Goal: Task Accomplishment & Management: Manage account settings

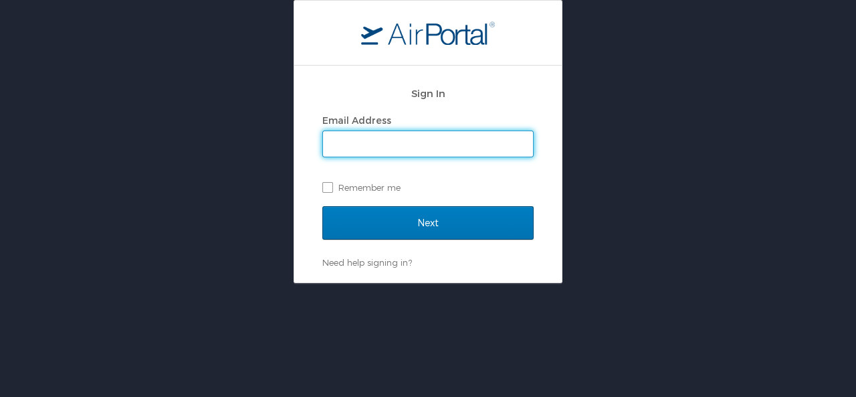
click at [423, 148] on input "Email Address" at bounding box center [428, 143] width 210 height 25
type input "[PERSON_NAME][EMAIL_ADDRESS][PERSON_NAME][DOMAIN_NAME]"
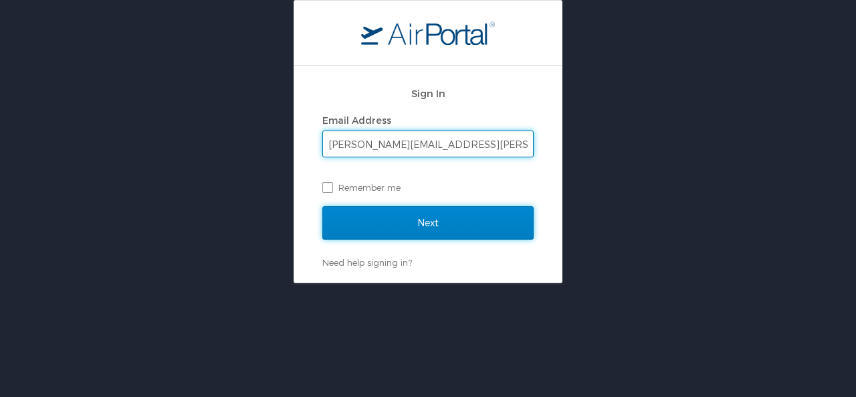
click at [419, 226] on input "Next" at bounding box center [427, 222] width 211 height 33
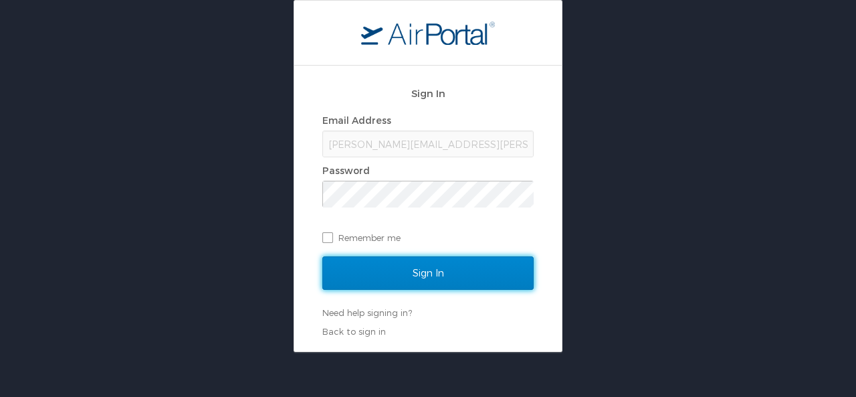
click at [420, 278] on input "Sign In" at bounding box center [427, 272] width 211 height 33
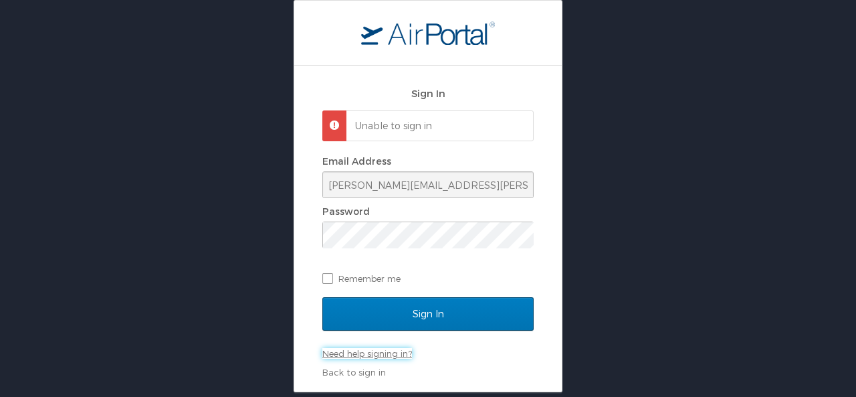
click at [396, 356] on link "Need help signing in?" at bounding box center [367, 353] width 90 height 11
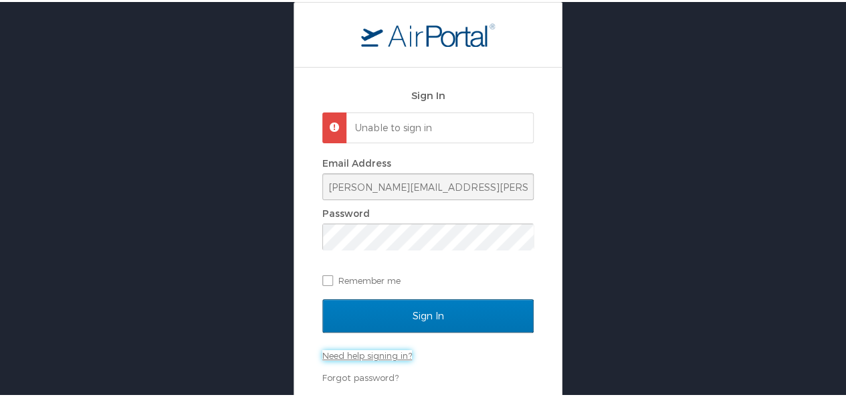
click at [394, 354] on link "Need help signing in?" at bounding box center [367, 353] width 90 height 11
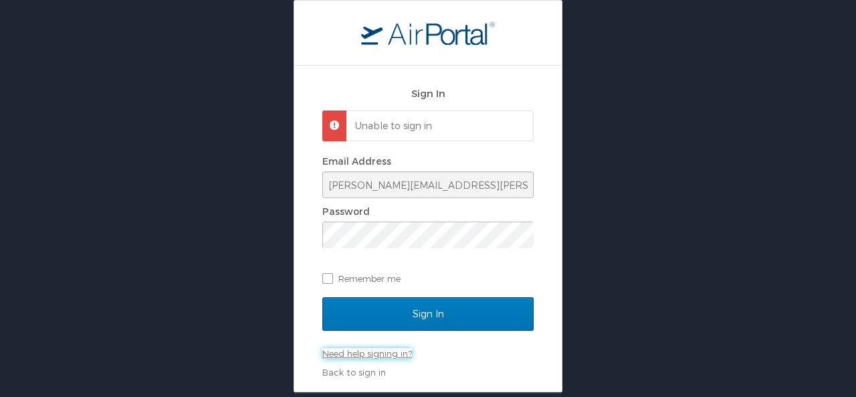
click at [350, 351] on link "Need help signing in?" at bounding box center [367, 353] width 90 height 11
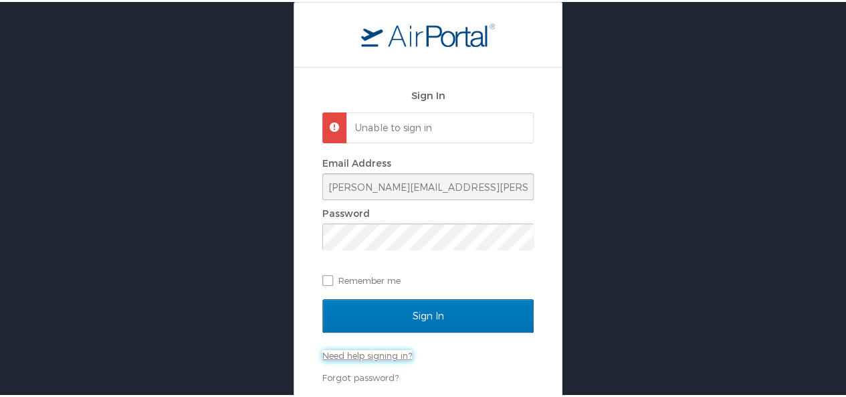
scroll to position [38, 0]
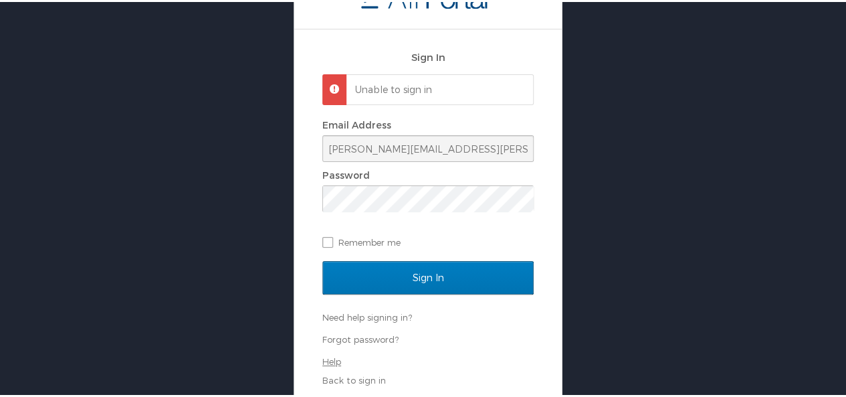
click at [332, 359] on link "Help" at bounding box center [331, 359] width 19 height 11
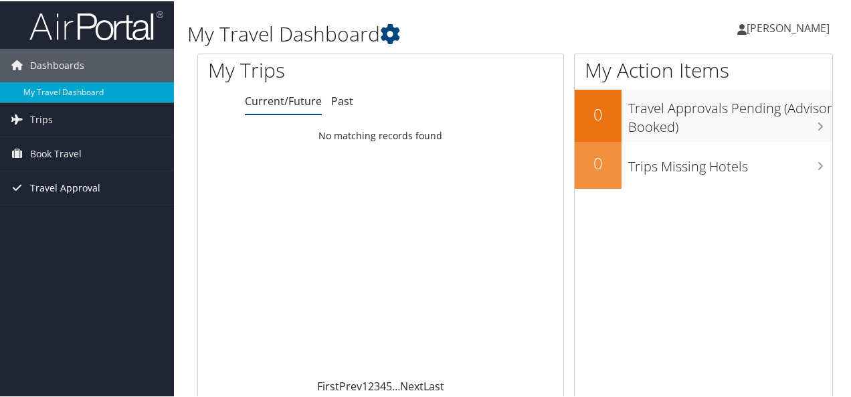
click at [54, 186] on span "Travel Approval" at bounding box center [65, 186] width 70 height 33
click at [60, 153] on span "Book Travel" at bounding box center [56, 152] width 52 height 33
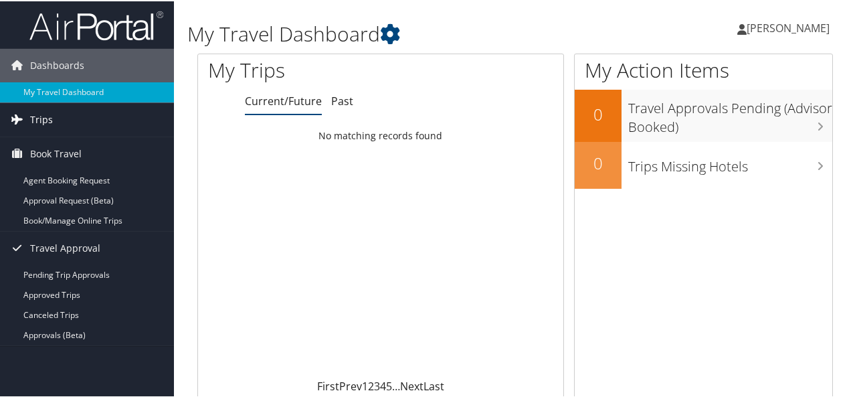
click at [39, 118] on span "Trips" at bounding box center [41, 118] width 23 height 33
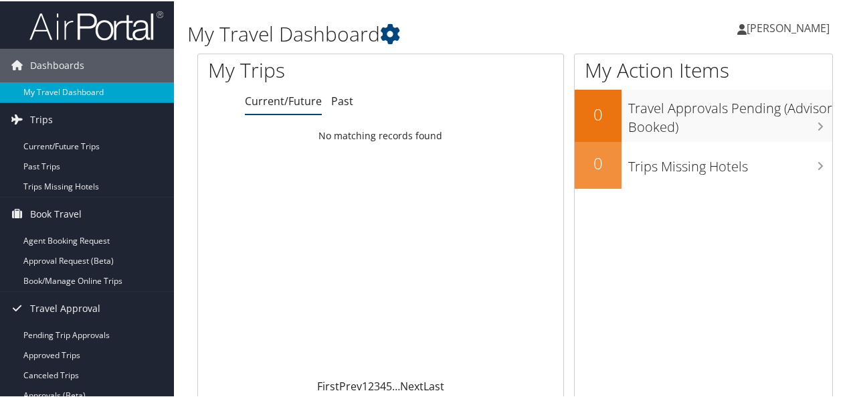
click at [775, 27] on span "Bernetta Sims" at bounding box center [787, 26] width 83 height 15
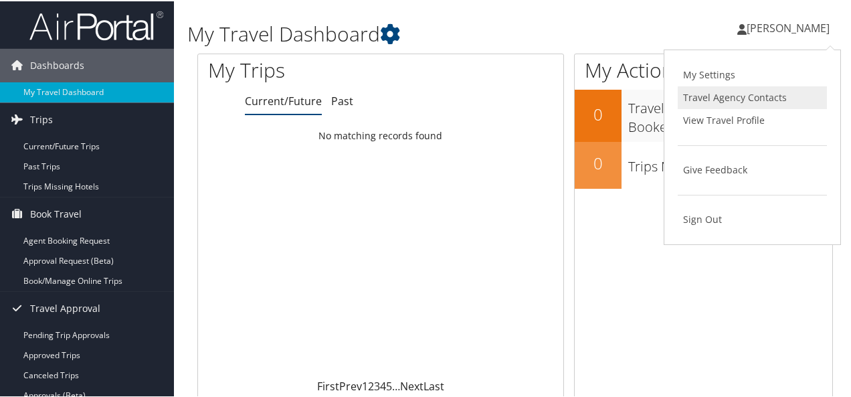
click at [726, 105] on link "Travel Agency Contacts" at bounding box center [752, 96] width 149 height 23
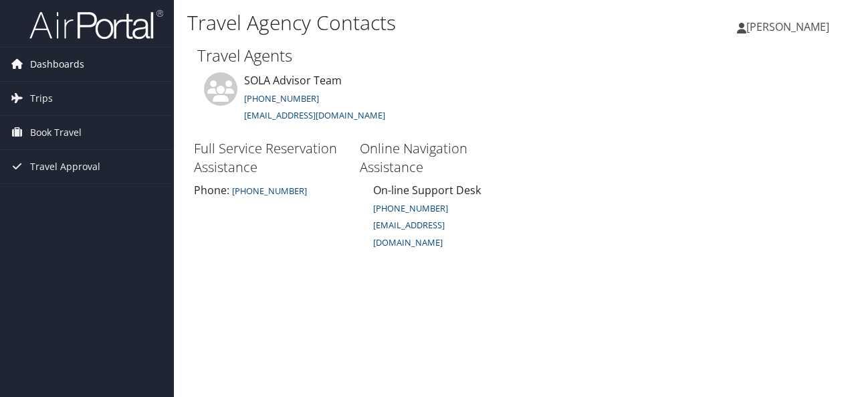
click at [55, 65] on span "Dashboards" at bounding box center [57, 63] width 54 height 33
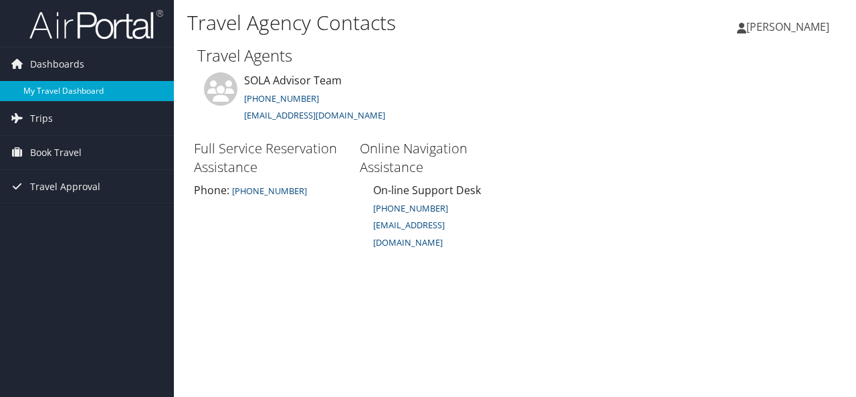
click at [58, 84] on link "My Travel Dashboard" at bounding box center [87, 91] width 174 height 20
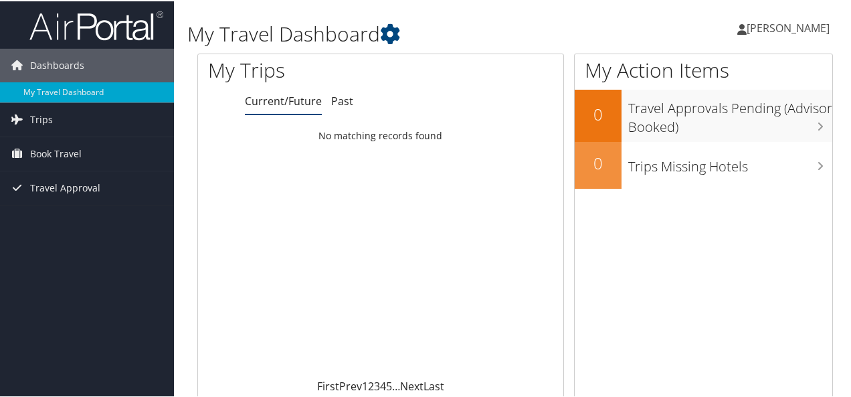
click at [791, 20] on span "[PERSON_NAME]" at bounding box center [787, 26] width 83 height 15
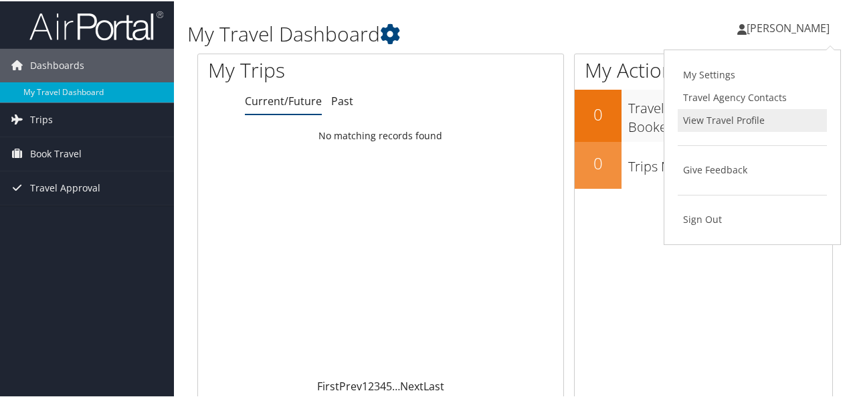
click at [740, 117] on link "View Travel Profile" at bounding box center [752, 119] width 149 height 23
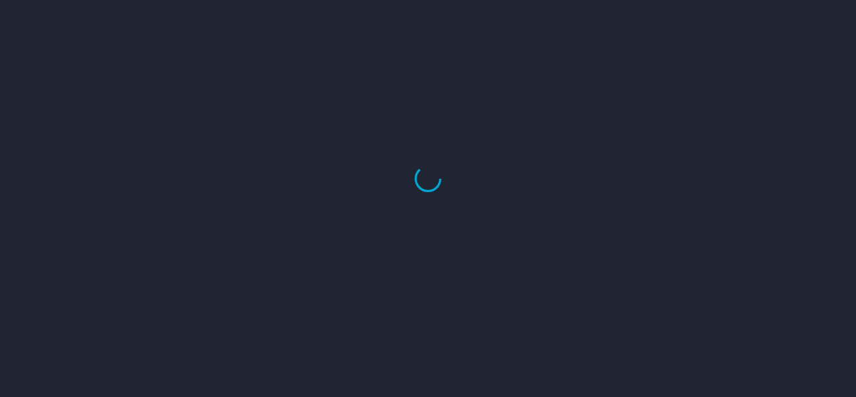
select select "US"
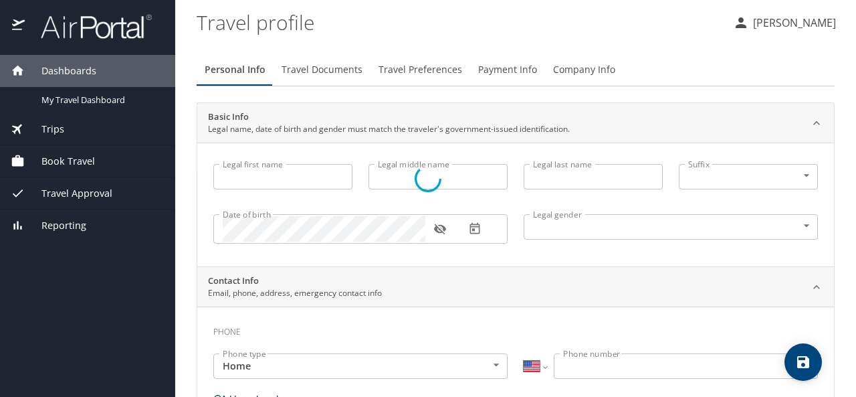
type input "[PERSON_NAME]"
type input "[DEMOGRAPHIC_DATA]"
type input "[PERSON_NAME]"
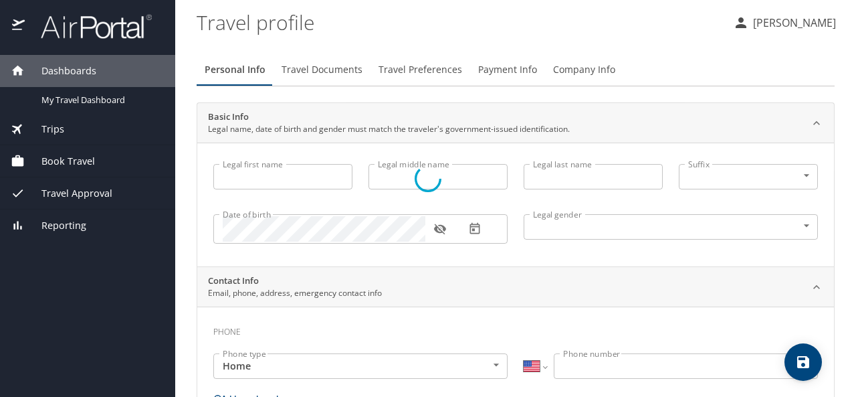
type input "[PHONE_NUMBER]"
type input "[EMAIL_ADDRESS][DOMAIN_NAME]"
select select "US"
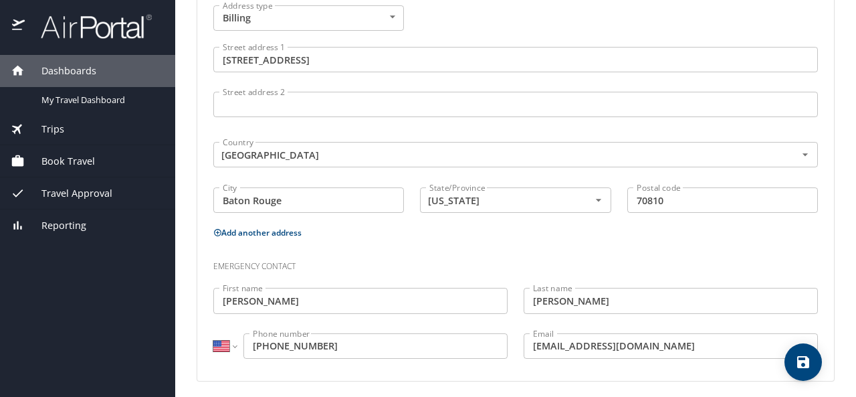
scroll to position [540, 0]
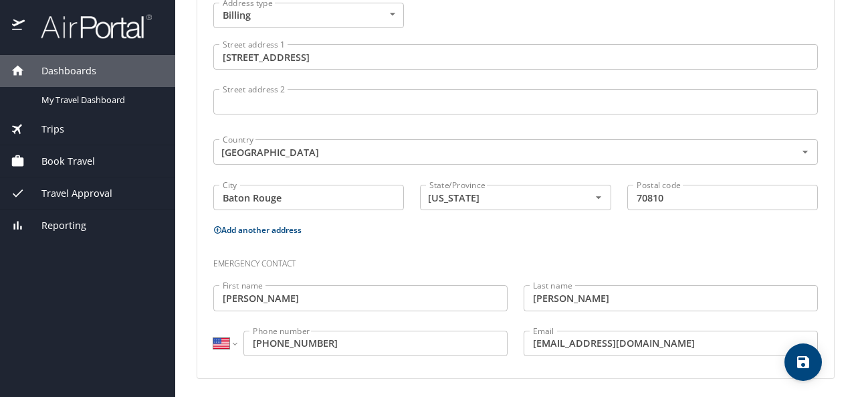
click at [682, 198] on input "70810" at bounding box center [722, 197] width 191 height 25
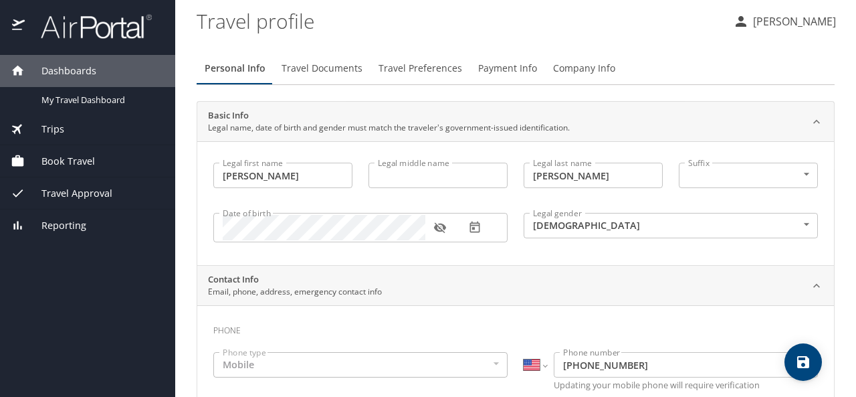
scroll to position [0, 0]
type input "70802"
click at [507, 72] on span "Payment Info" at bounding box center [507, 70] width 59 height 17
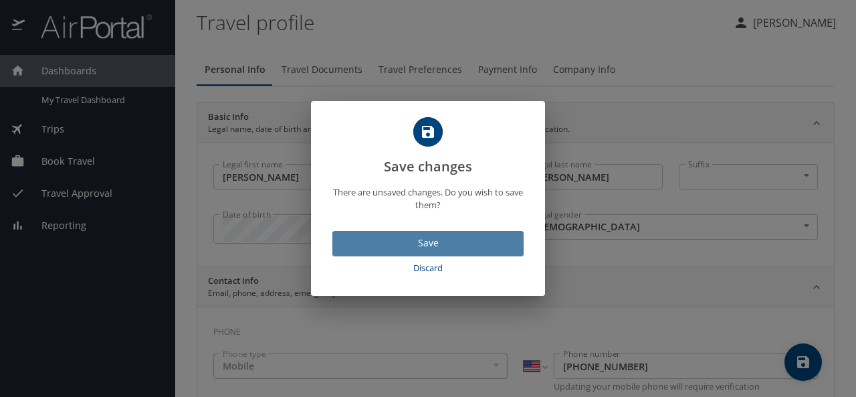
click at [435, 240] on span "Save" at bounding box center [428, 243] width 170 height 17
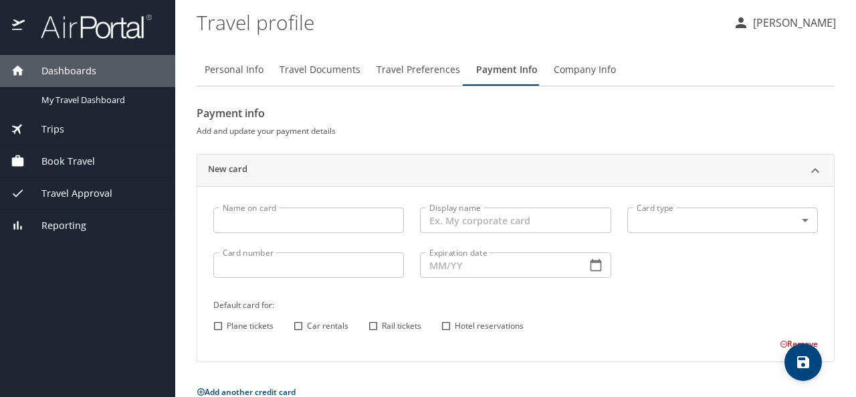
click at [348, 225] on input "Name on card" at bounding box center [308, 219] width 191 height 25
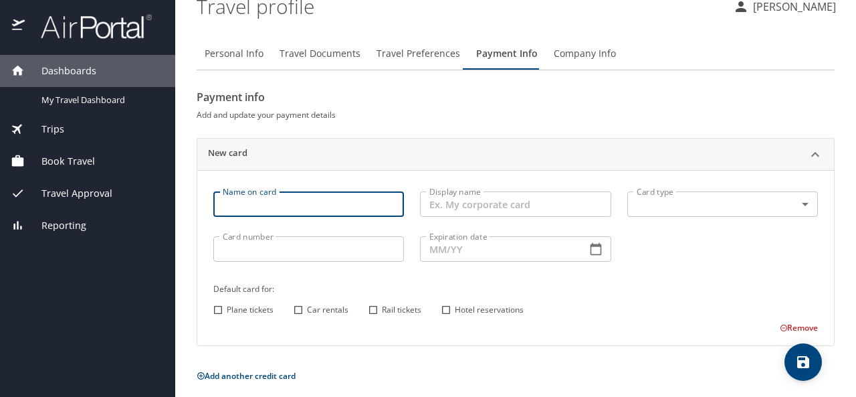
scroll to position [23, 0]
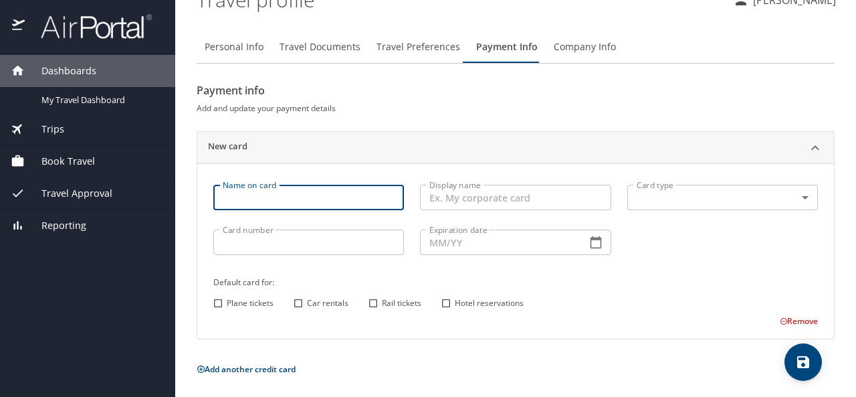
click at [308, 197] on input "Name on card" at bounding box center [308, 197] width 191 height 25
type input "[PERSON_NAME]"
click at [306, 245] on input "Card number" at bounding box center [308, 241] width 191 height 25
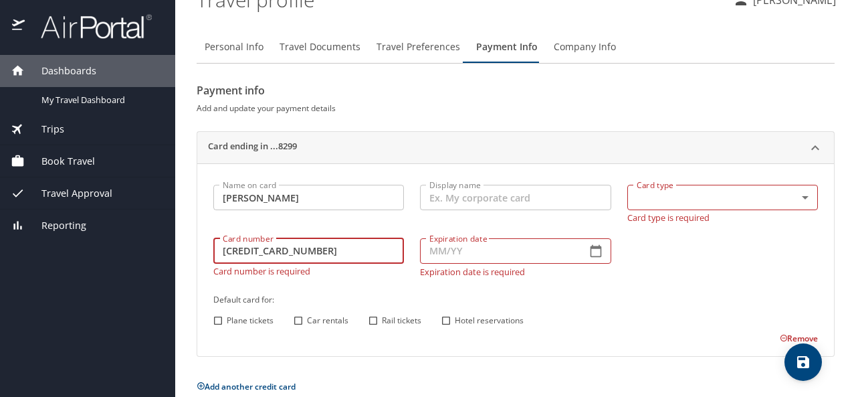
type input "[CREDIT_CARD_NUMBER]"
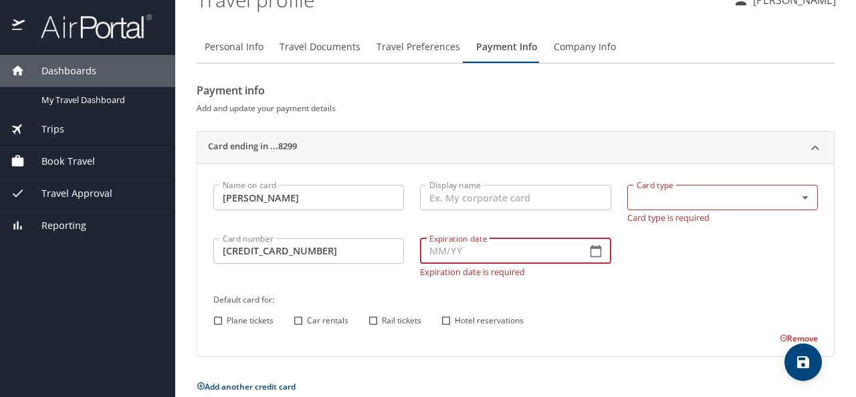
click at [428, 253] on input "Expiration date" at bounding box center [497, 250] width 155 height 25
type input "05/30"
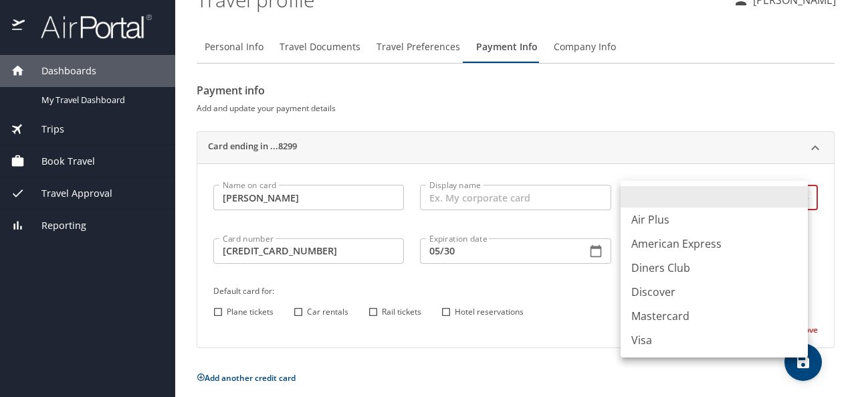
click at [796, 199] on body "Dashboards My Travel Dashboard Trips Current / Future Trips Past Trips Trips Mi…" at bounding box center [428, 198] width 856 height 397
click at [641, 341] on li "Visa" at bounding box center [714, 340] width 187 height 24
type input "VI"
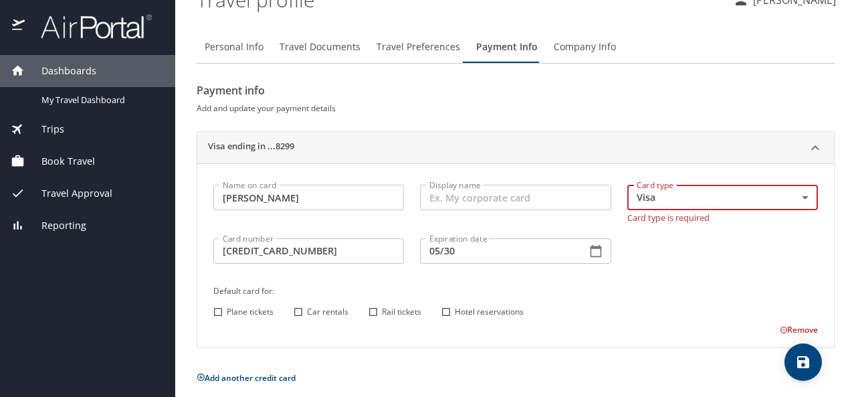
click at [502, 195] on input "Display name" at bounding box center [515, 197] width 191 height 25
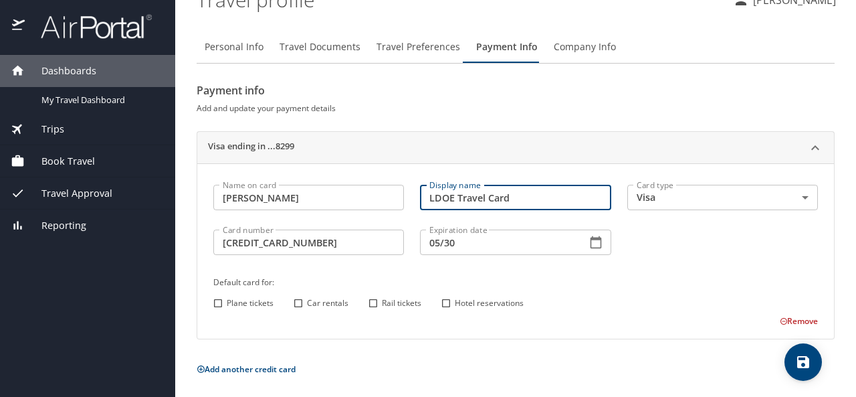
type input "LDOE Travel Card"
drag, startPoint x: 446, startPoint y: 304, endPoint x: 435, endPoint y: 307, distance: 11.7
click at [447, 304] on input "Hotel reservations" at bounding box center [445, 302] width 17 height 17
checkbox input "true"
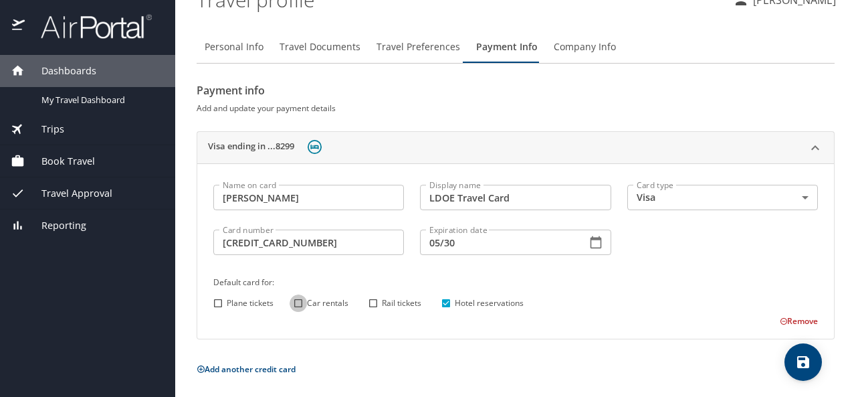
click at [298, 302] on input "Car rentals" at bounding box center [298, 302] width 17 height 17
checkbox input "true"
click at [216, 302] on input "Plane tickets" at bounding box center [217, 302] width 17 height 17
checkbox input "true"
drag, startPoint x: 300, startPoint y: 304, endPoint x: 304, endPoint y: 314, distance: 10.8
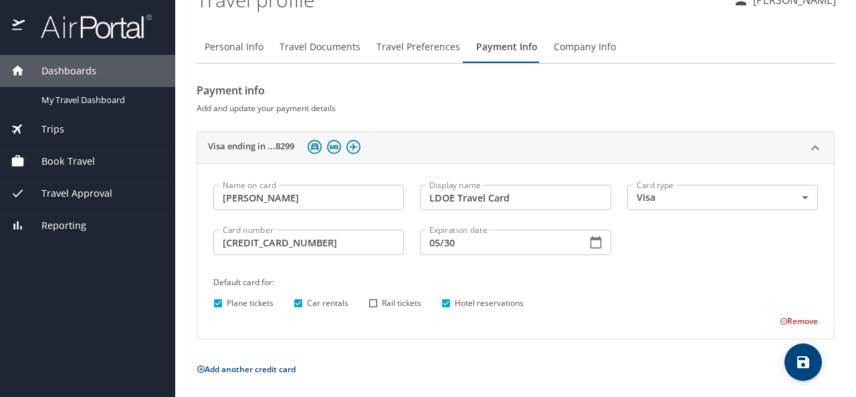
click at [300, 304] on input "Car rentals" at bounding box center [298, 302] width 17 height 17
checkbox input "false"
click at [445, 303] on input "Hotel reservations" at bounding box center [445, 302] width 17 height 17
checkbox input "false"
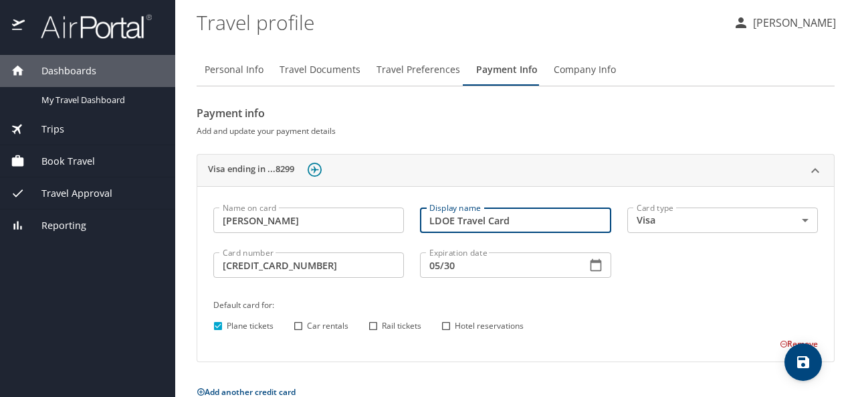
click at [454, 222] on input "LDOE Travel Card" at bounding box center [515, 219] width 191 height 25
type input "LDOE - Travel Card"
click at [567, 73] on span "Company Info" at bounding box center [585, 70] width 62 height 17
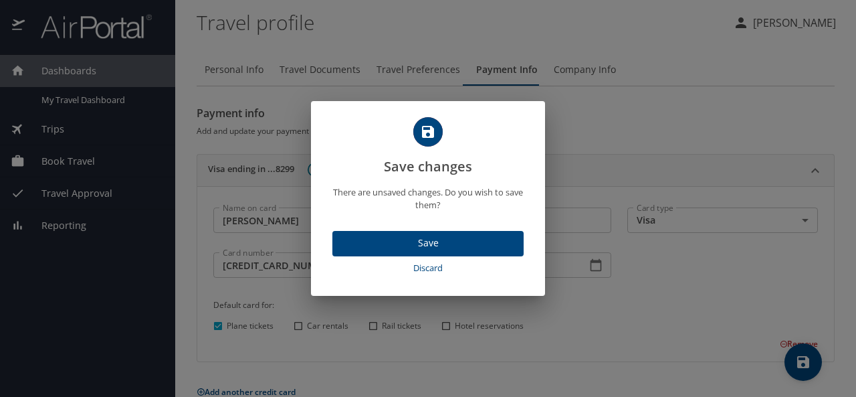
click at [438, 245] on span "Save" at bounding box center [428, 243] width 170 height 17
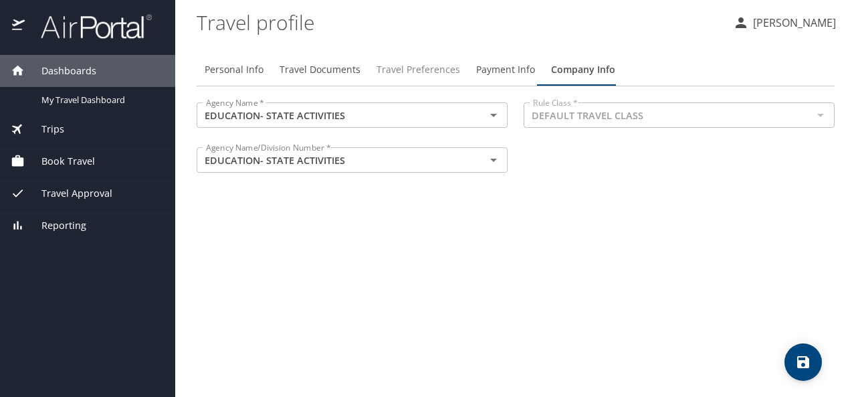
click at [433, 72] on span "Travel Preferences" at bounding box center [419, 70] width 84 height 17
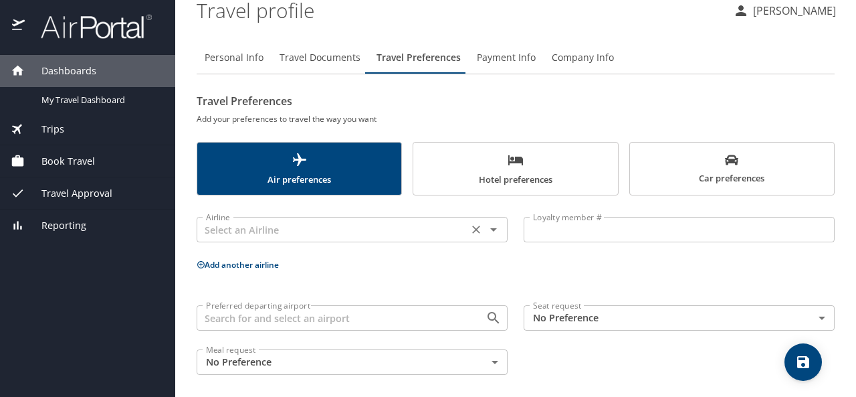
scroll to position [18, 0]
